Goal: Information Seeking & Learning: Find specific fact

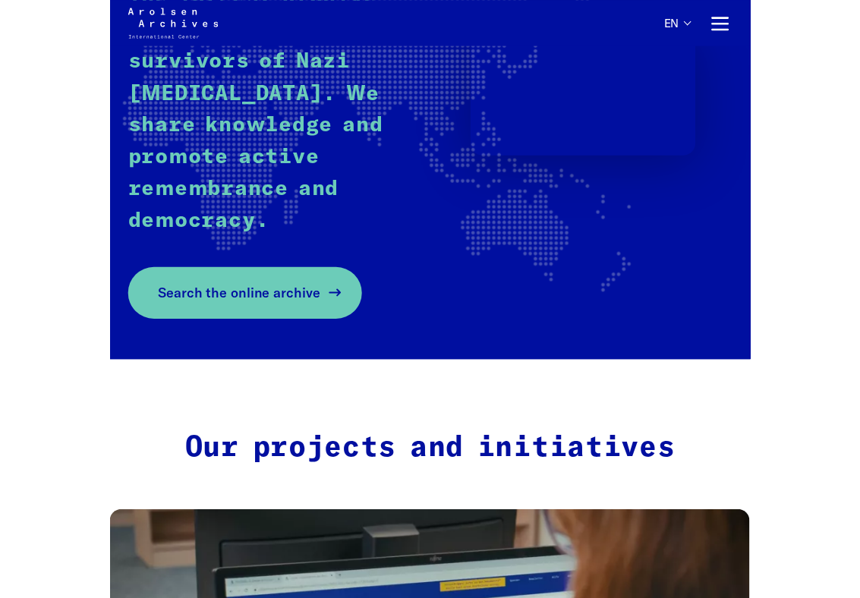
scroll to position [275, 0]
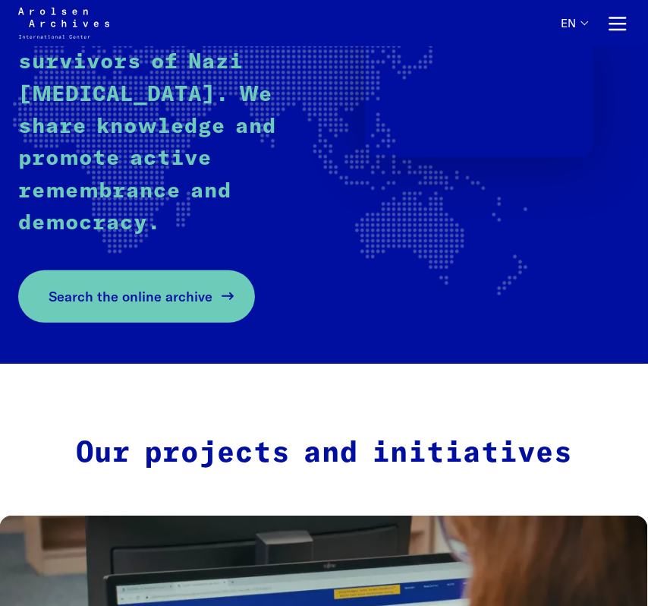
click at [151, 293] on span "Search the online archive" at bounding box center [131, 296] width 164 height 20
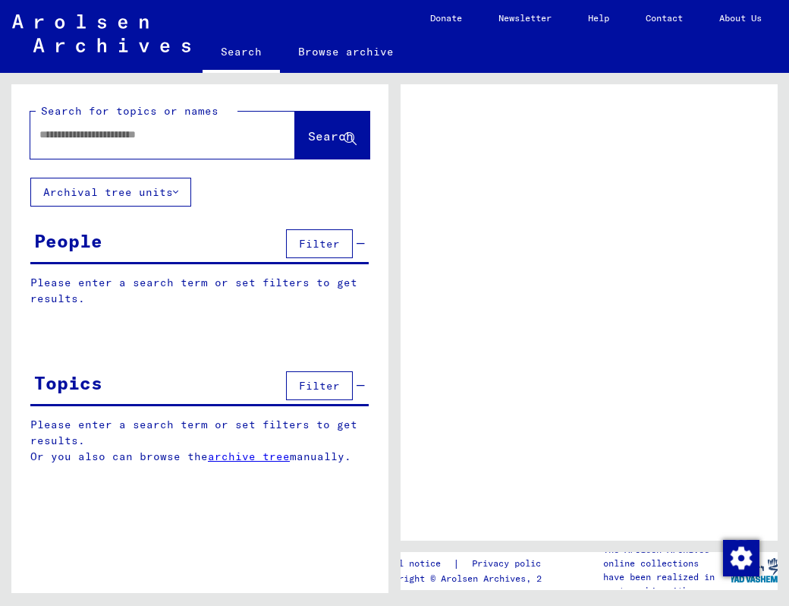
click at [125, 150] on div at bounding box center [144, 135] width 228 height 34
click at [127, 134] on input "text" at bounding box center [148, 135] width 219 height 16
type input "*"
type input "**********"
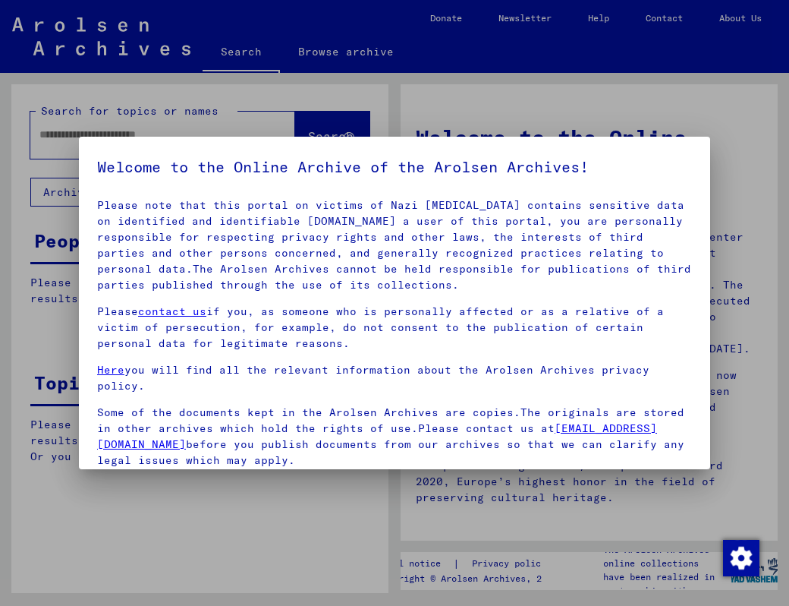
scroll to position [136, 0]
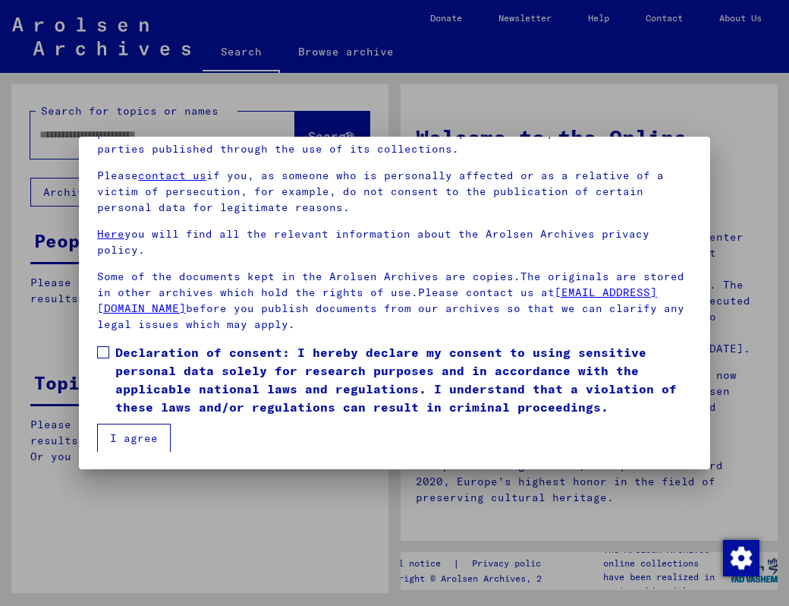
click at [150, 372] on span "Declaration of consent: I hereby declare my consent to using sensitive personal…" at bounding box center [403, 379] width 577 height 73
click at [147, 445] on button "I agree" at bounding box center [134, 437] width 74 height 29
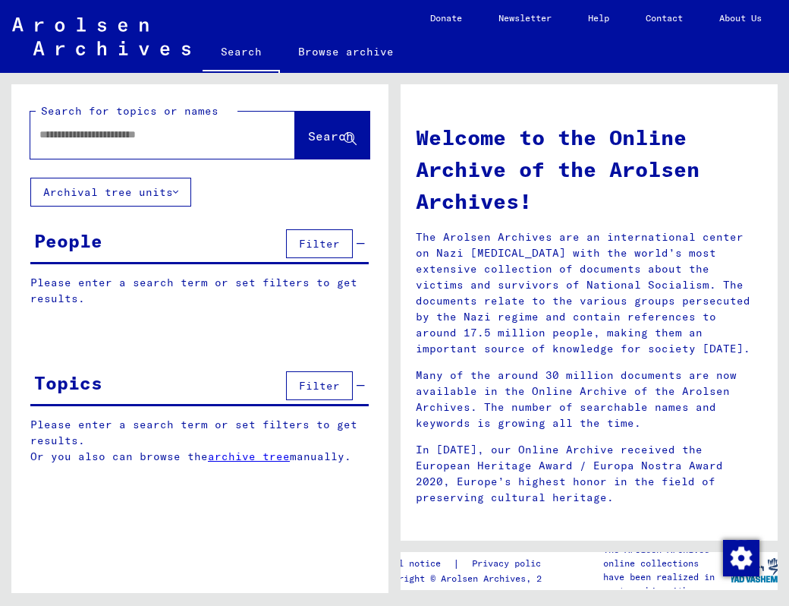
click at [164, 131] on input "text" at bounding box center [144, 135] width 210 height 16
type input "**********"
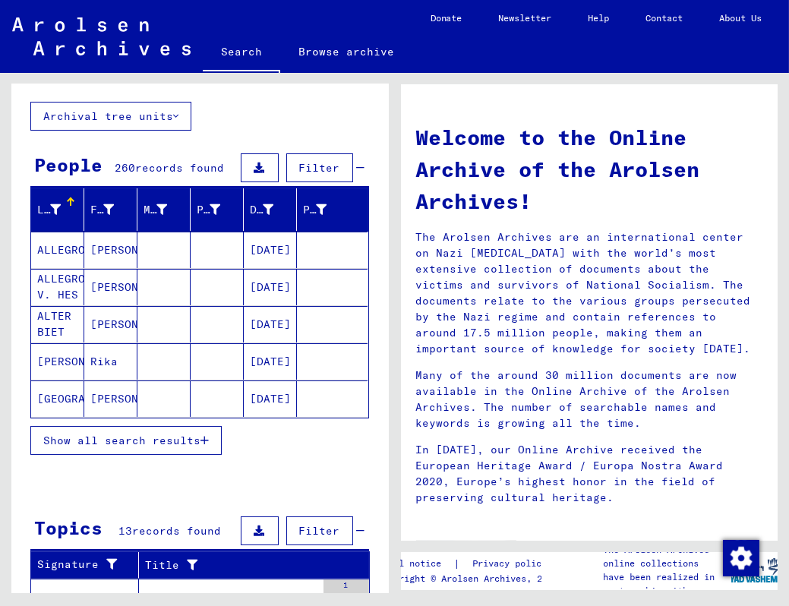
scroll to position [77, 0]
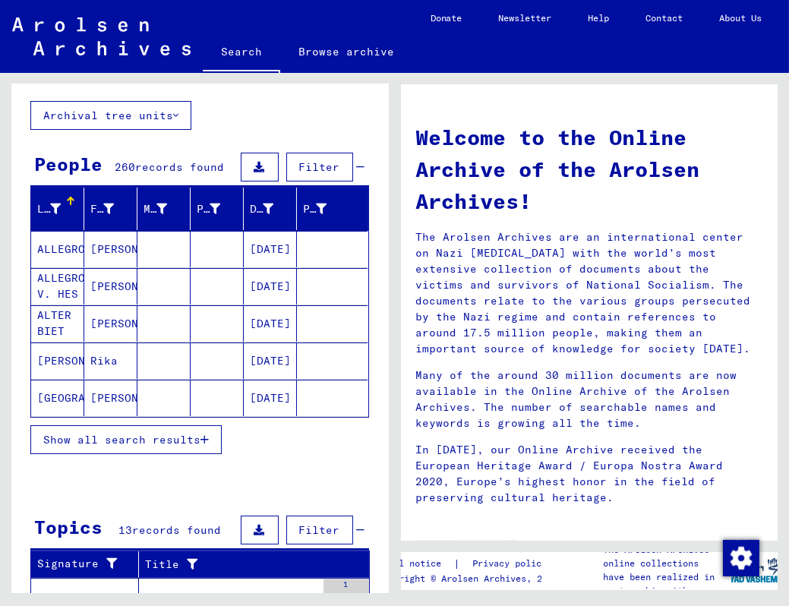
click at [105, 439] on span "Show all search results" at bounding box center [121, 440] width 157 height 14
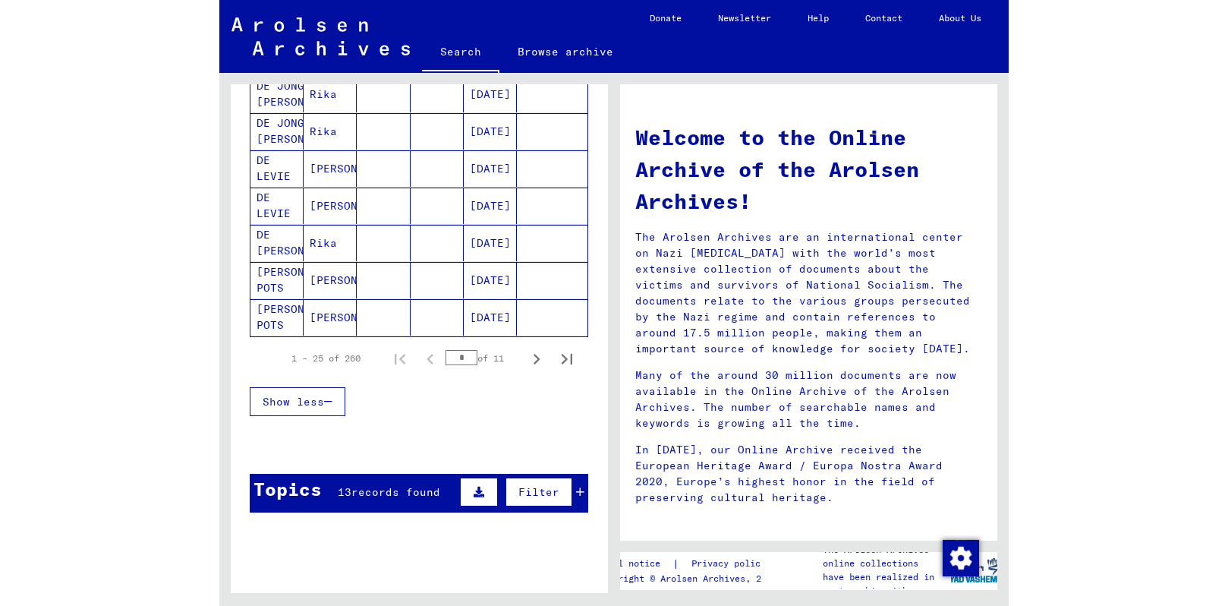
scroll to position [877, 0]
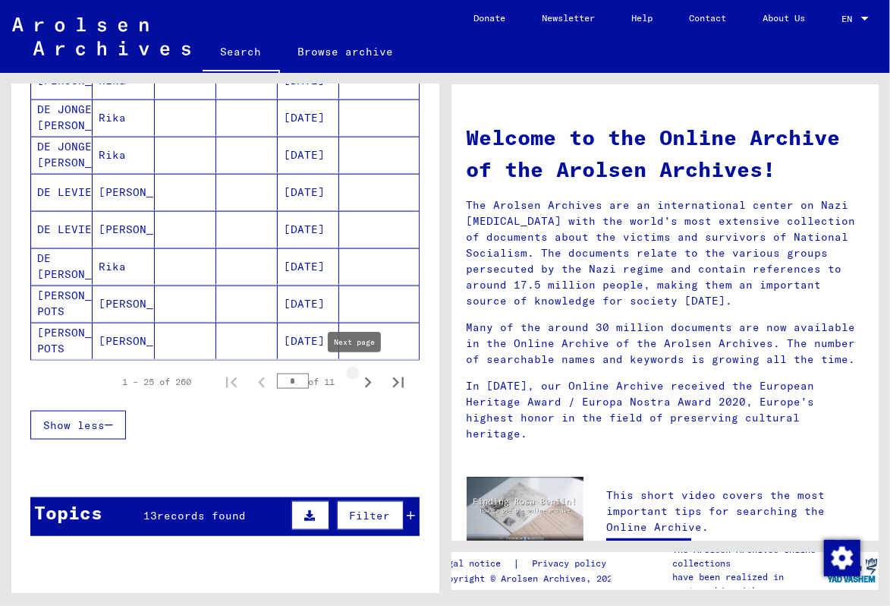
click at [357, 375] on icon "Next page" at bounding box center [367, 382] width 21 height 21
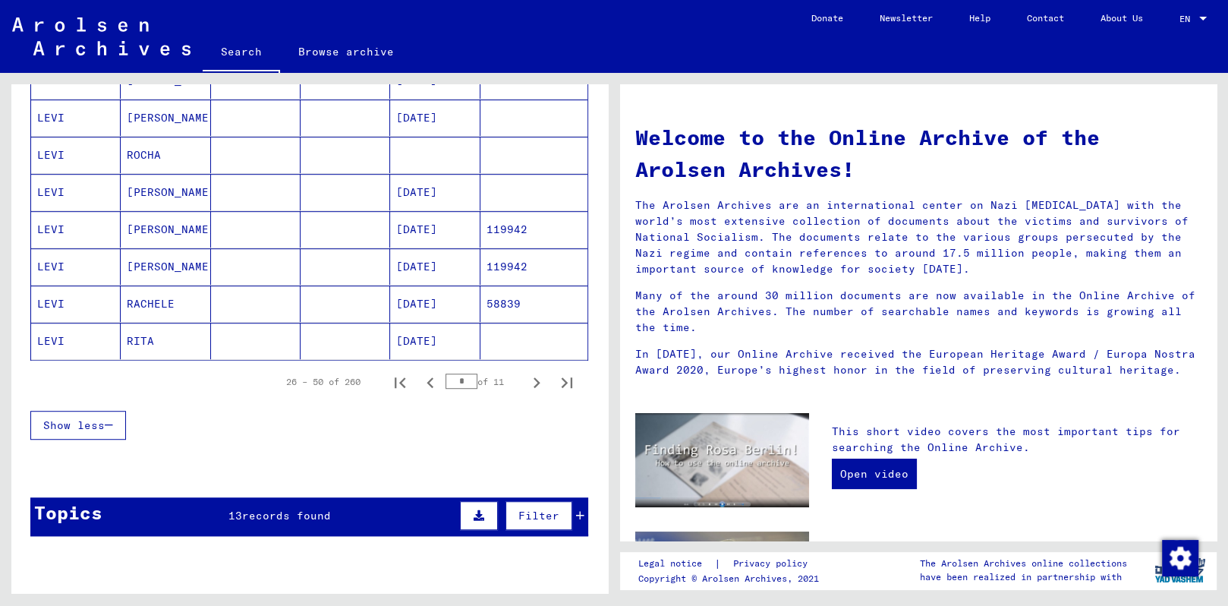
click at [165, 297] on mat-cell "RACHELE" at bounding box center [166, 303] width 90 height 36
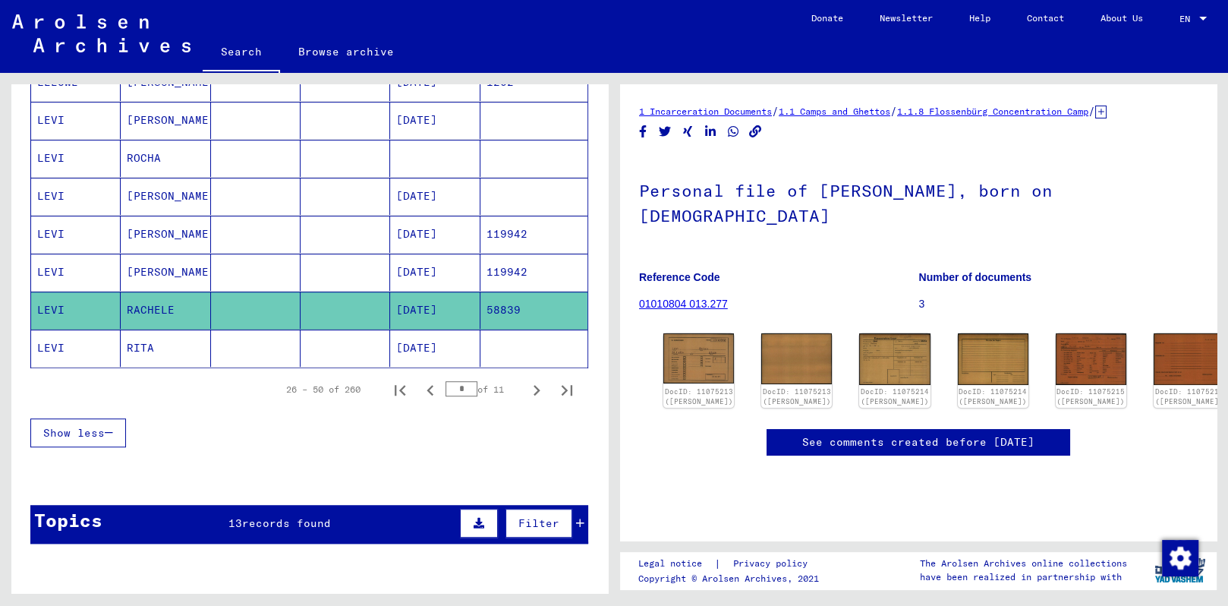
scroll to position [27, 0]
click at [660, 332] on img at bounding box center [699, 358] width 74 height 53
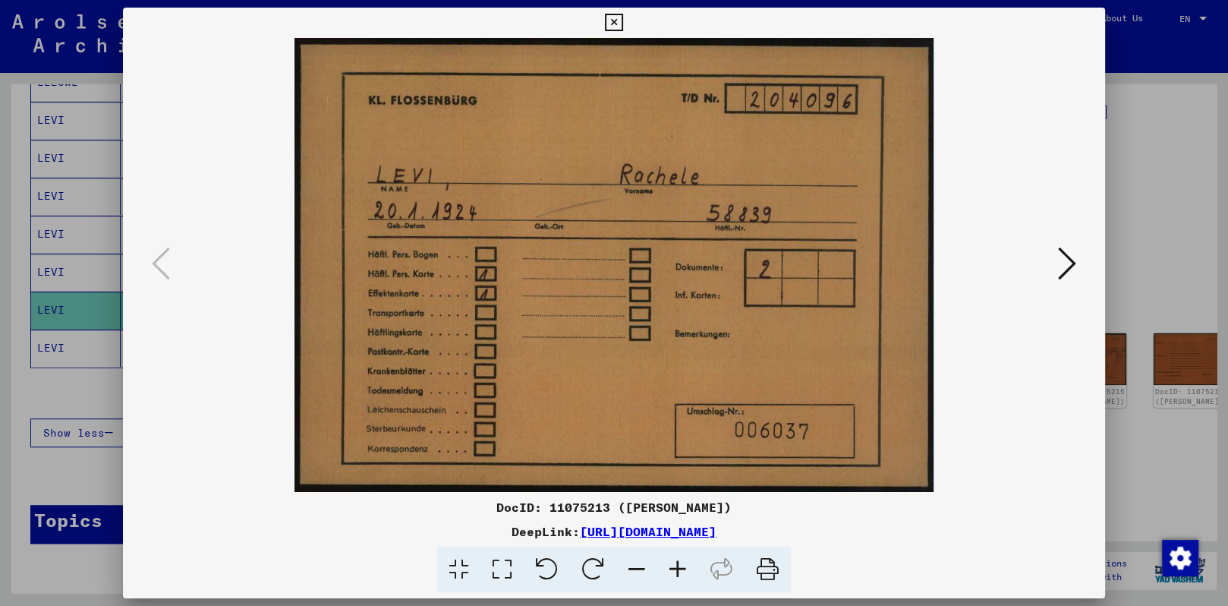
click at [660, 275] on icon at bounding box center [1067, 263] width 18 height 36
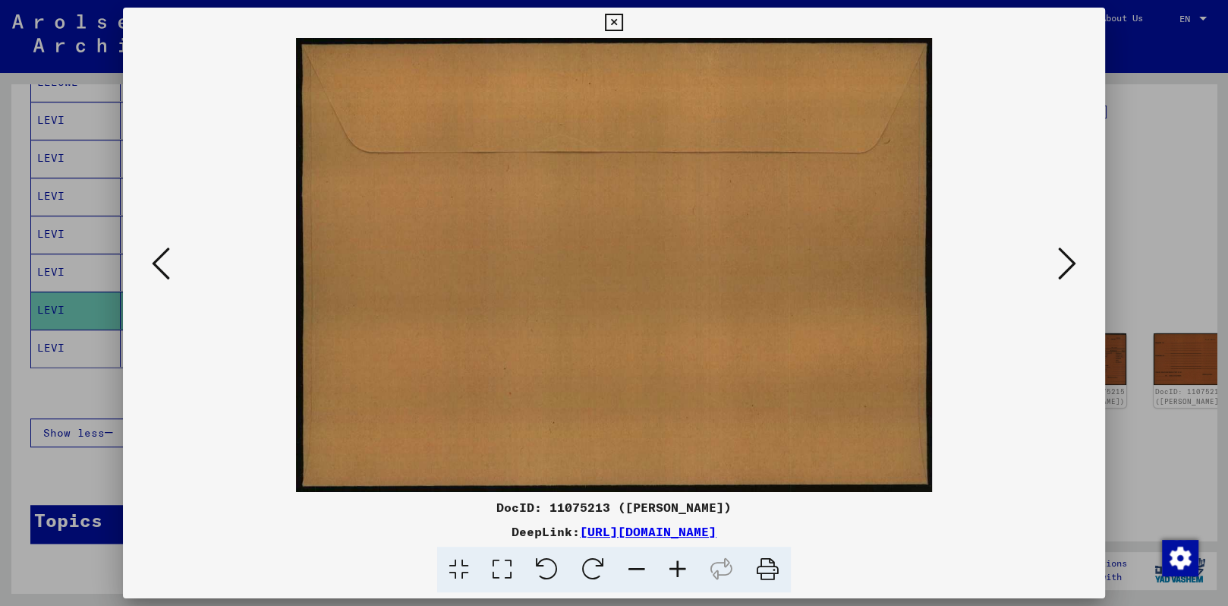
click at [660, 275] on icon at bounding box center [1067, 263] width 18 height 36
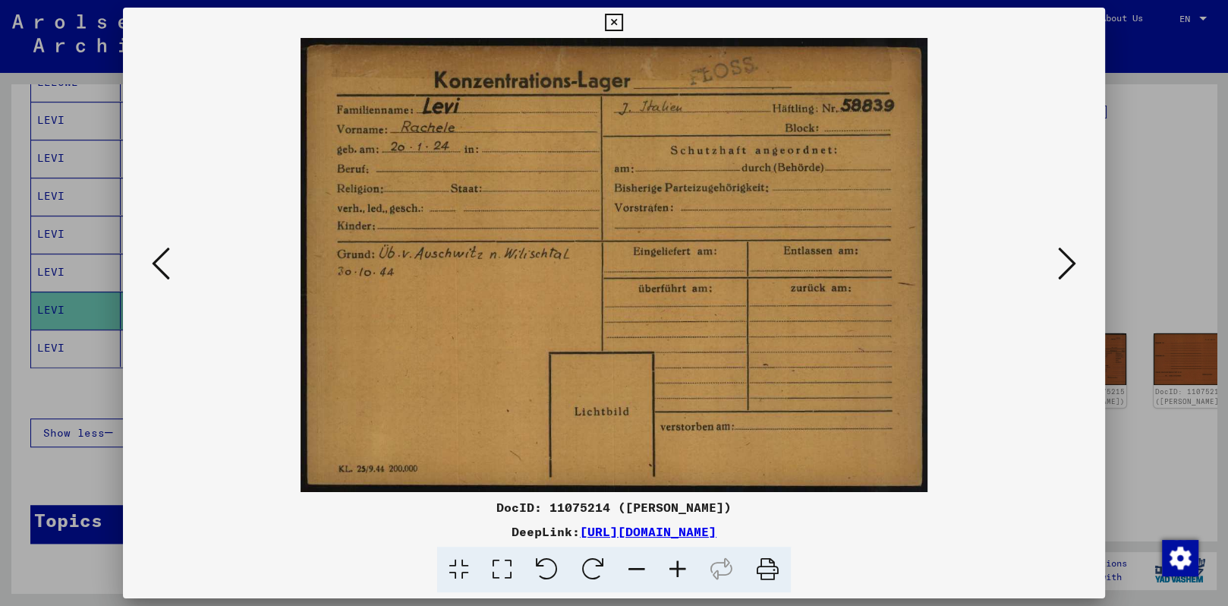
click at [660, 275] on icon at bounding box center [1067, 263] width 18 height 36
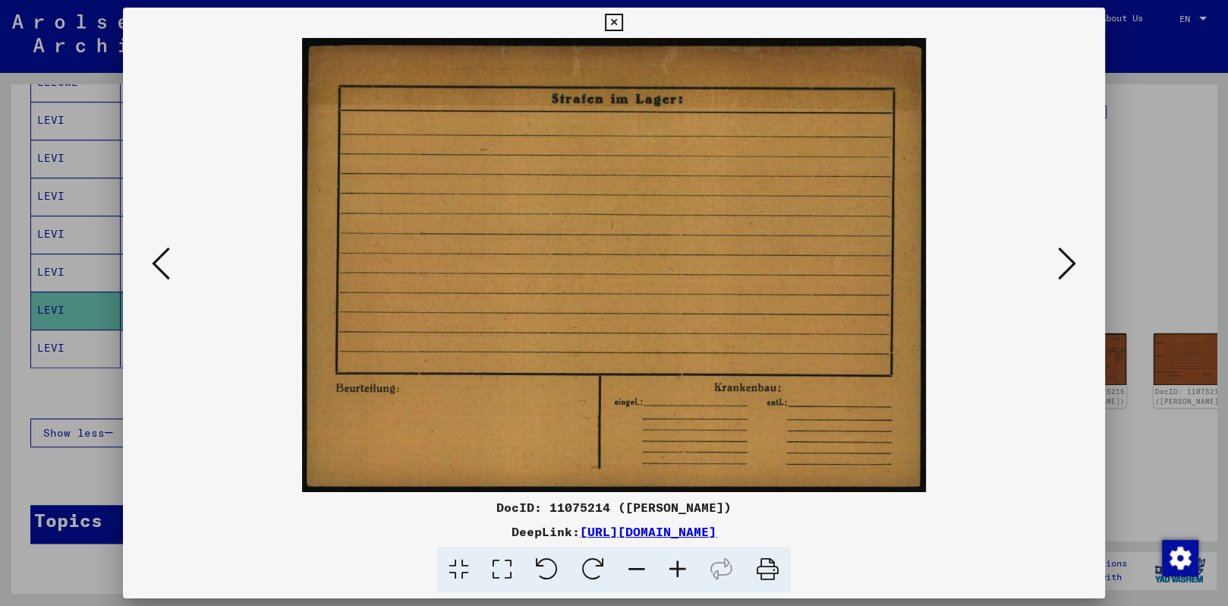
click at [159, 260] on icon at bounding box center [161, 263] width 18 height 36
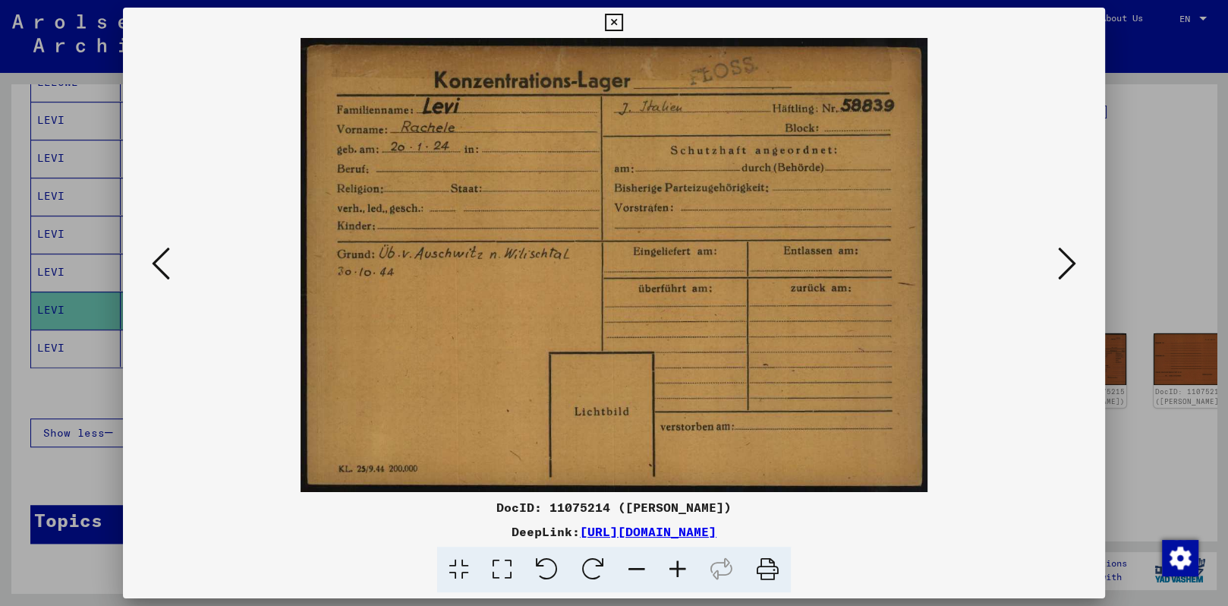
click at [660, 272] on icon at bounding box center [1067, 263] width 18 height 36
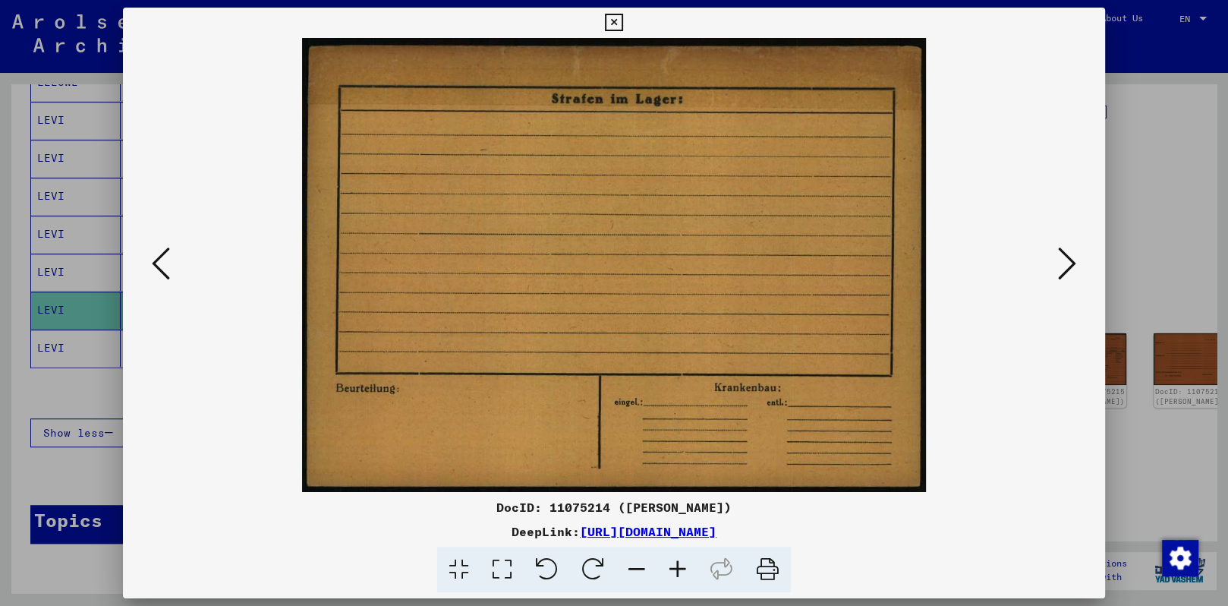
click at [660, 272] on icon at bounding box center [1067, 263] width 18 height 36
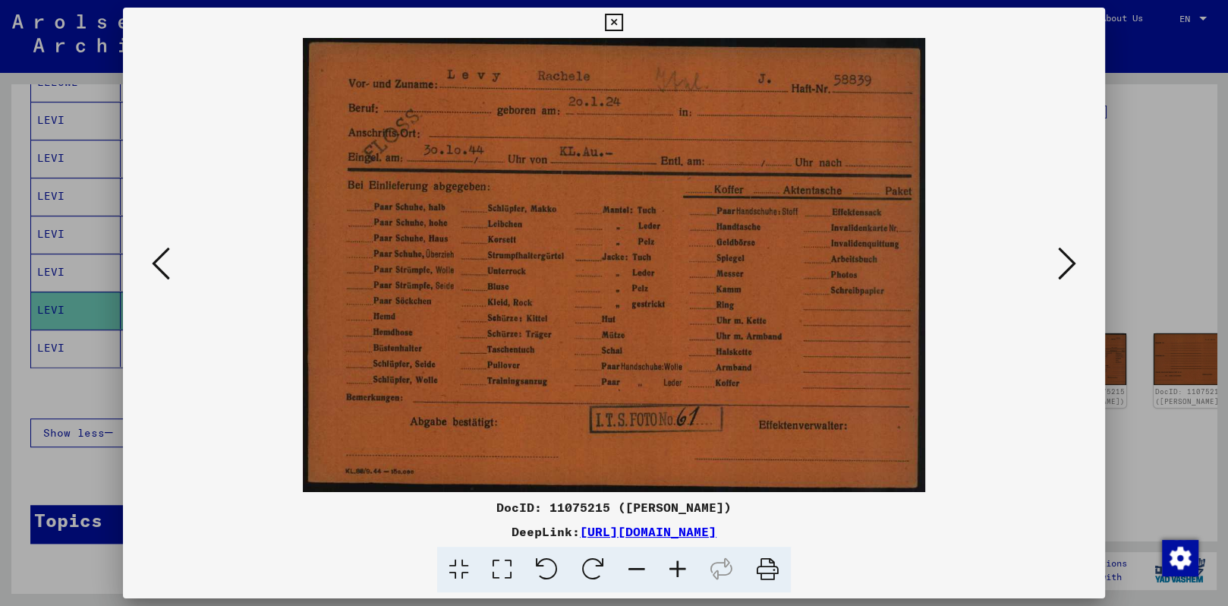
click at [660, 275] on icon at bounding box center [1067, 263] width 18 height 36
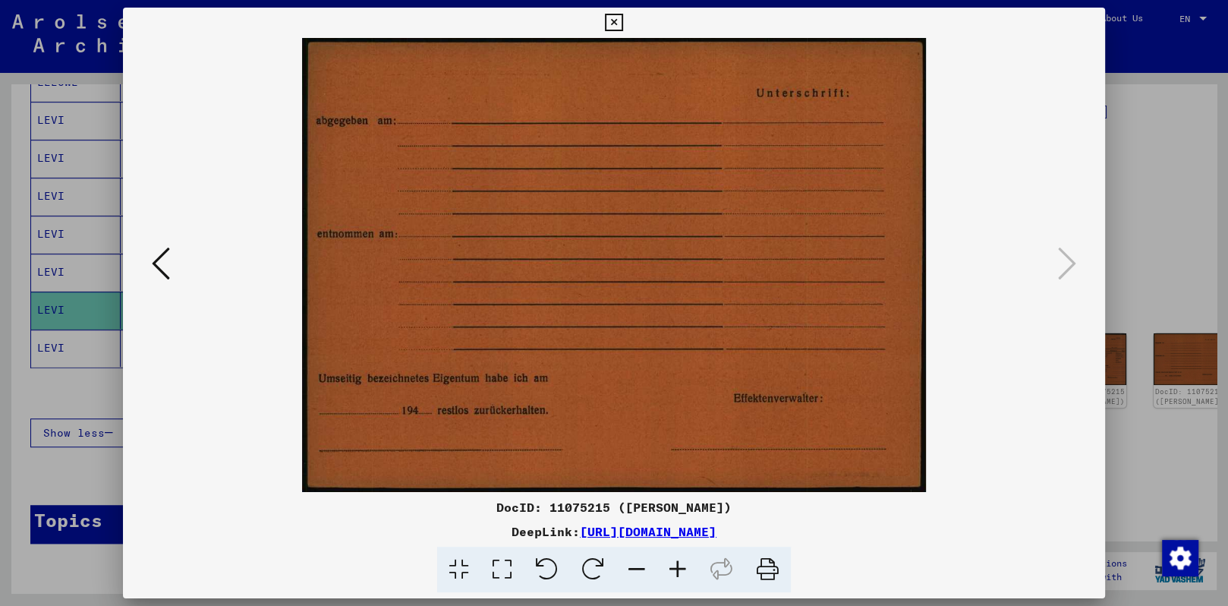
click at [660, 121] on div at bounding box center [614, 303] width 1228 height 606
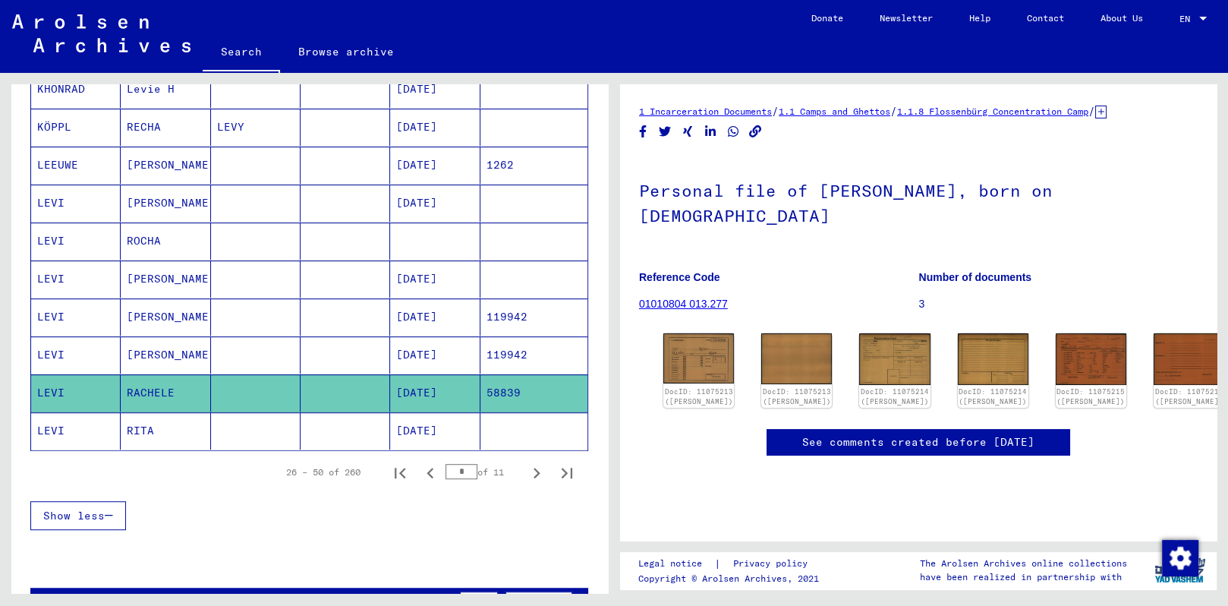
scroll to position [807, 0]
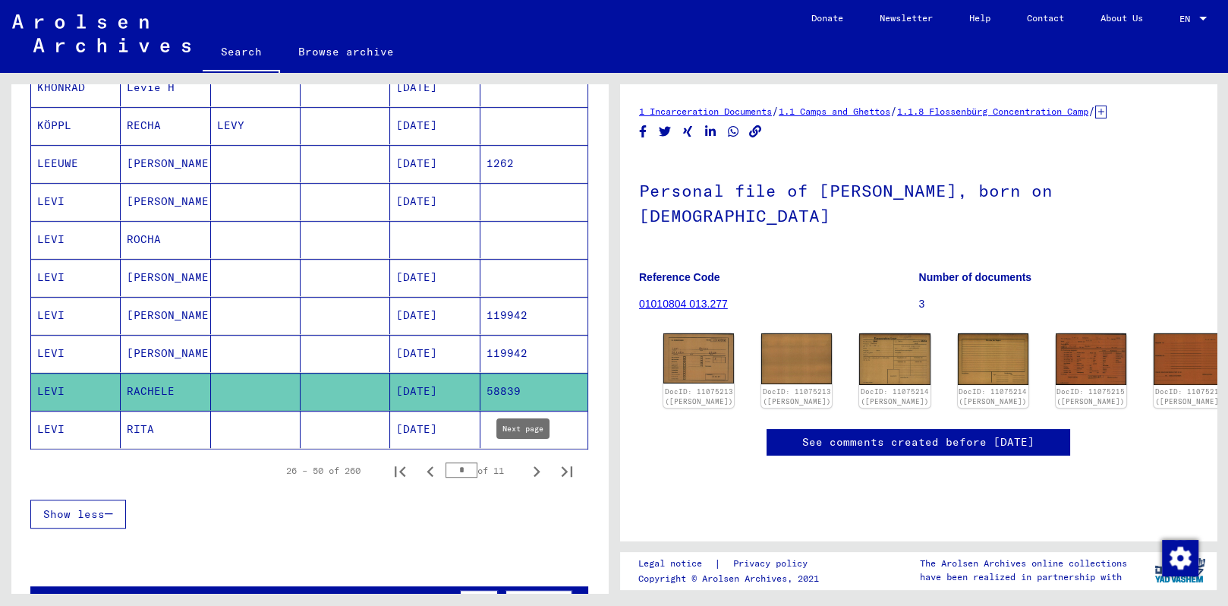
click at [526, 465] on icon "Next page" at bounding box center [536, 471] width 21 height 21
type input "*"
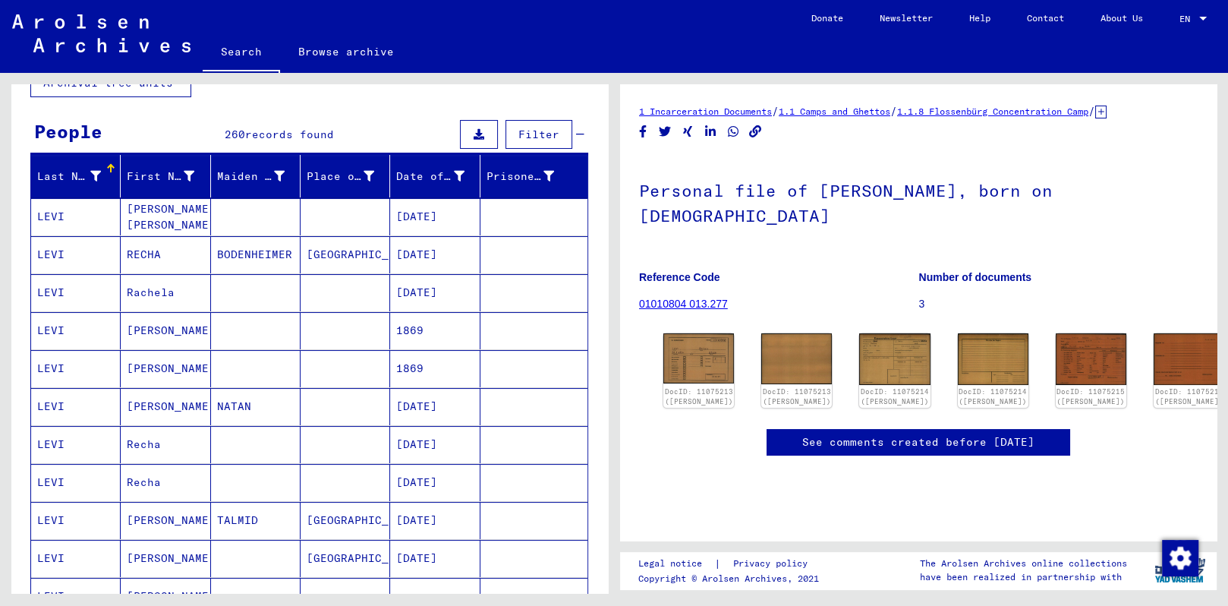
scroll to position [0, 0]
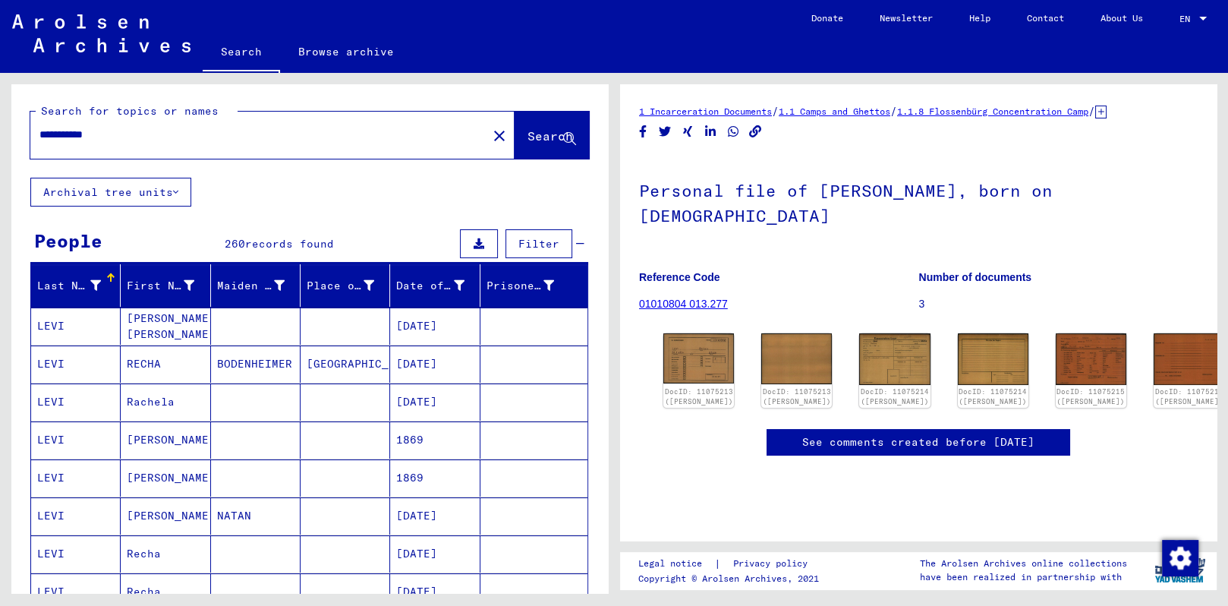
click at [397, 403] on mat-cell "08/08/1926" at bounding box center [435, 401] width 90 height 37
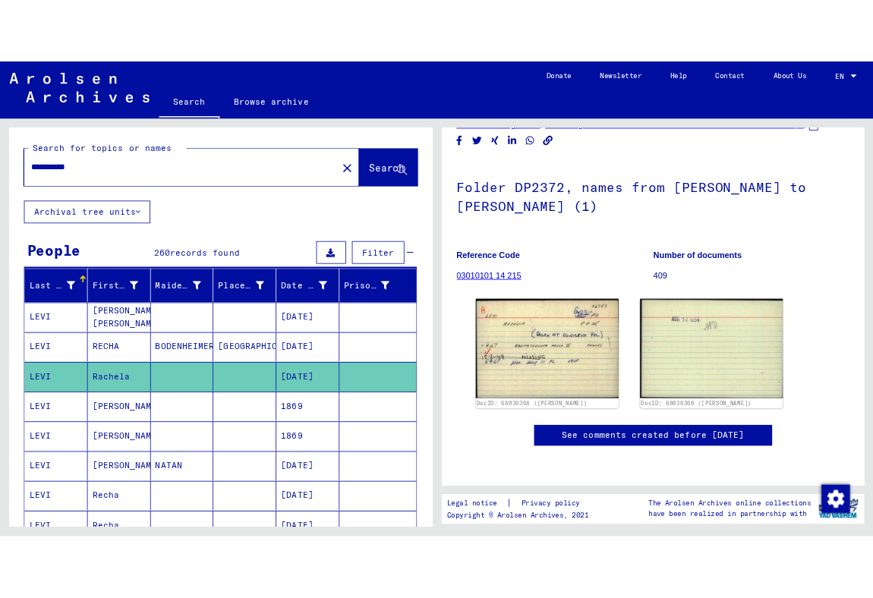
scroll to position [123, 0]
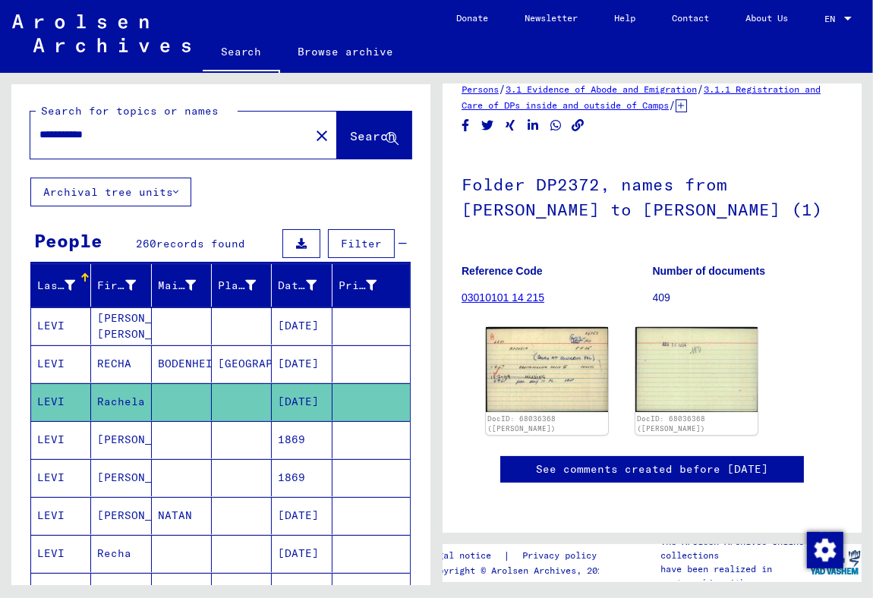
click at [313, 140] on mat-icon "close" at bounding box center [322, 136] width 18 height 18
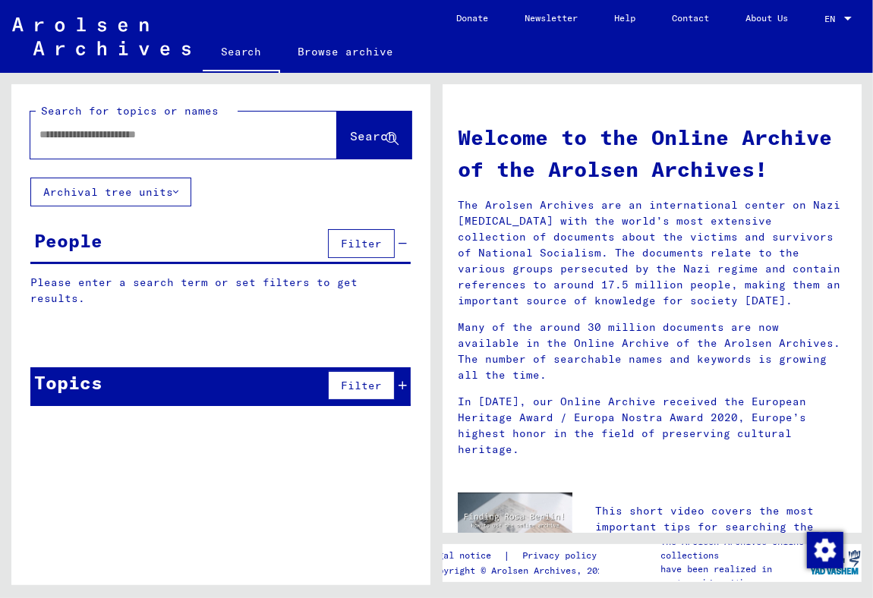
click at [250, 144] on div at bounding box center [160, 135] width 261 height 34
click at [219, 130] on input "text" at bounding box center [165, 135] width 252 height 16
type input "******"
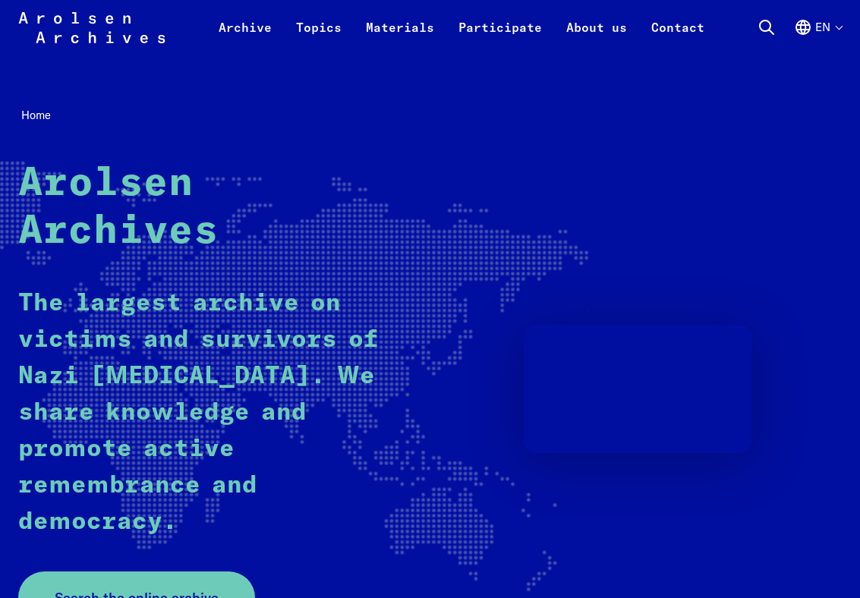
scroll to position [186, 0]
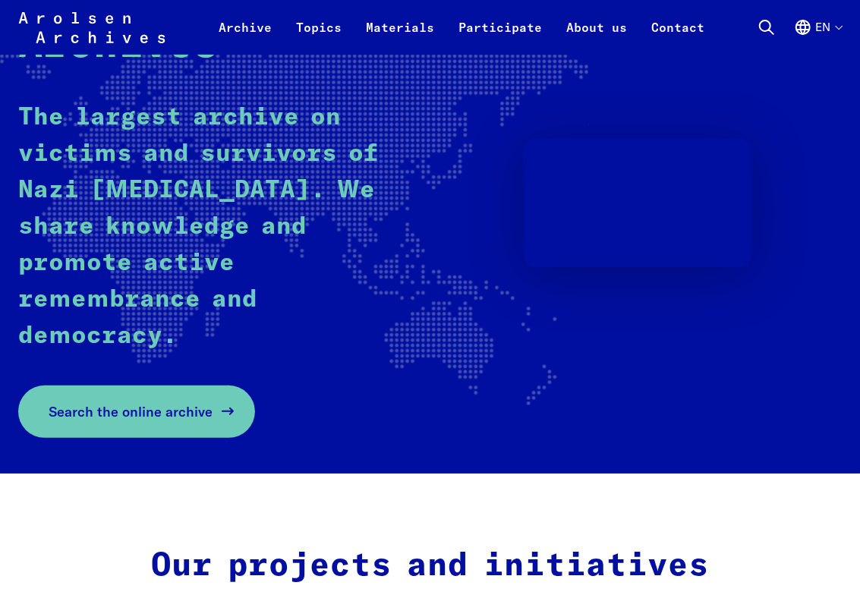
click at [112, 420] on span "Search the online archive" at bounding box center [131, 411] width 164 height 20
